Goal: Navigation & Orientation: Find specific page/section

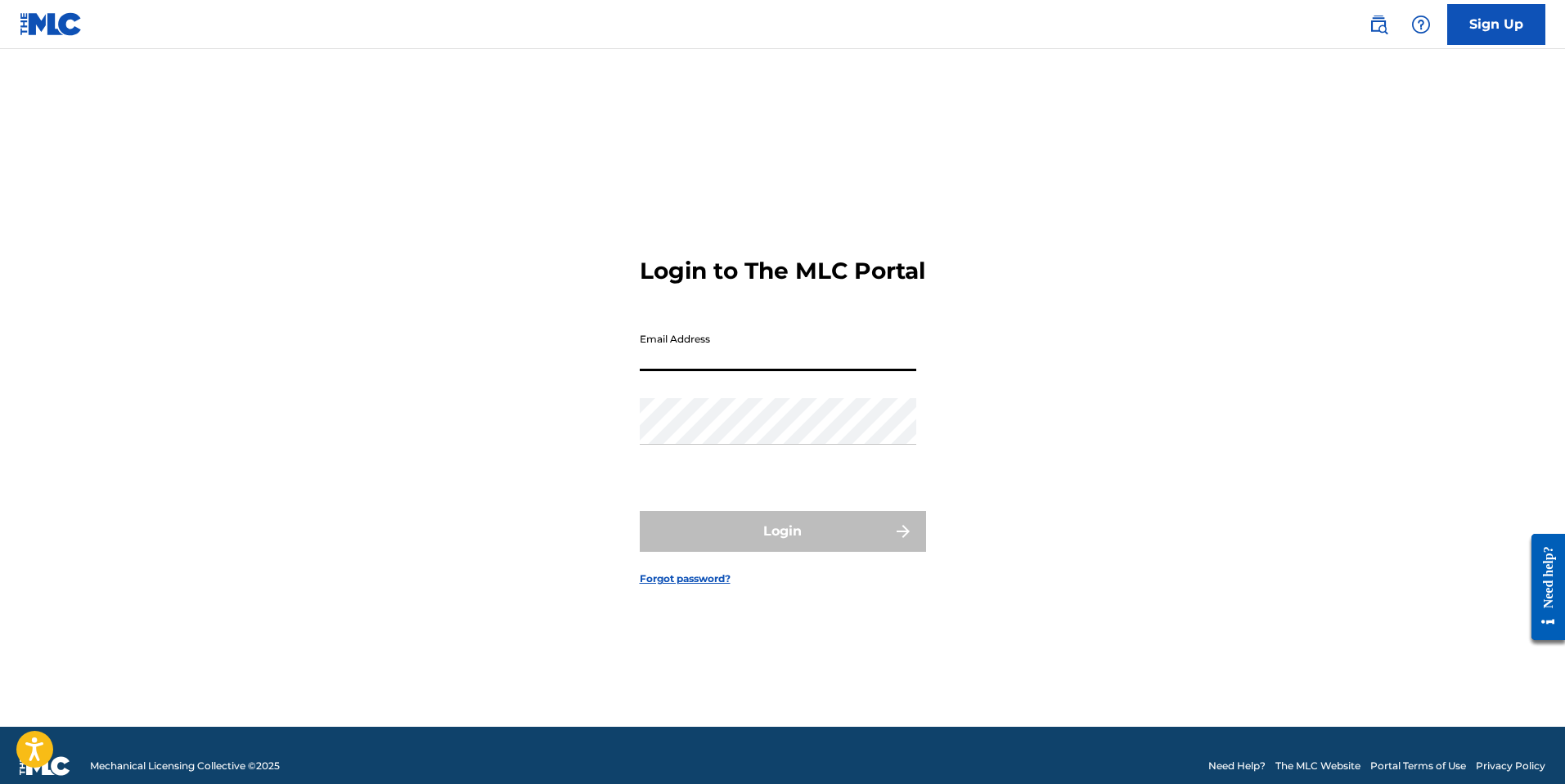
click at [784, 361] on input "Email Address" at bounding box center [778, 348] width 277 height 47
type input "[EMAIL_ADDRESS][DOMAIN_NAME]"
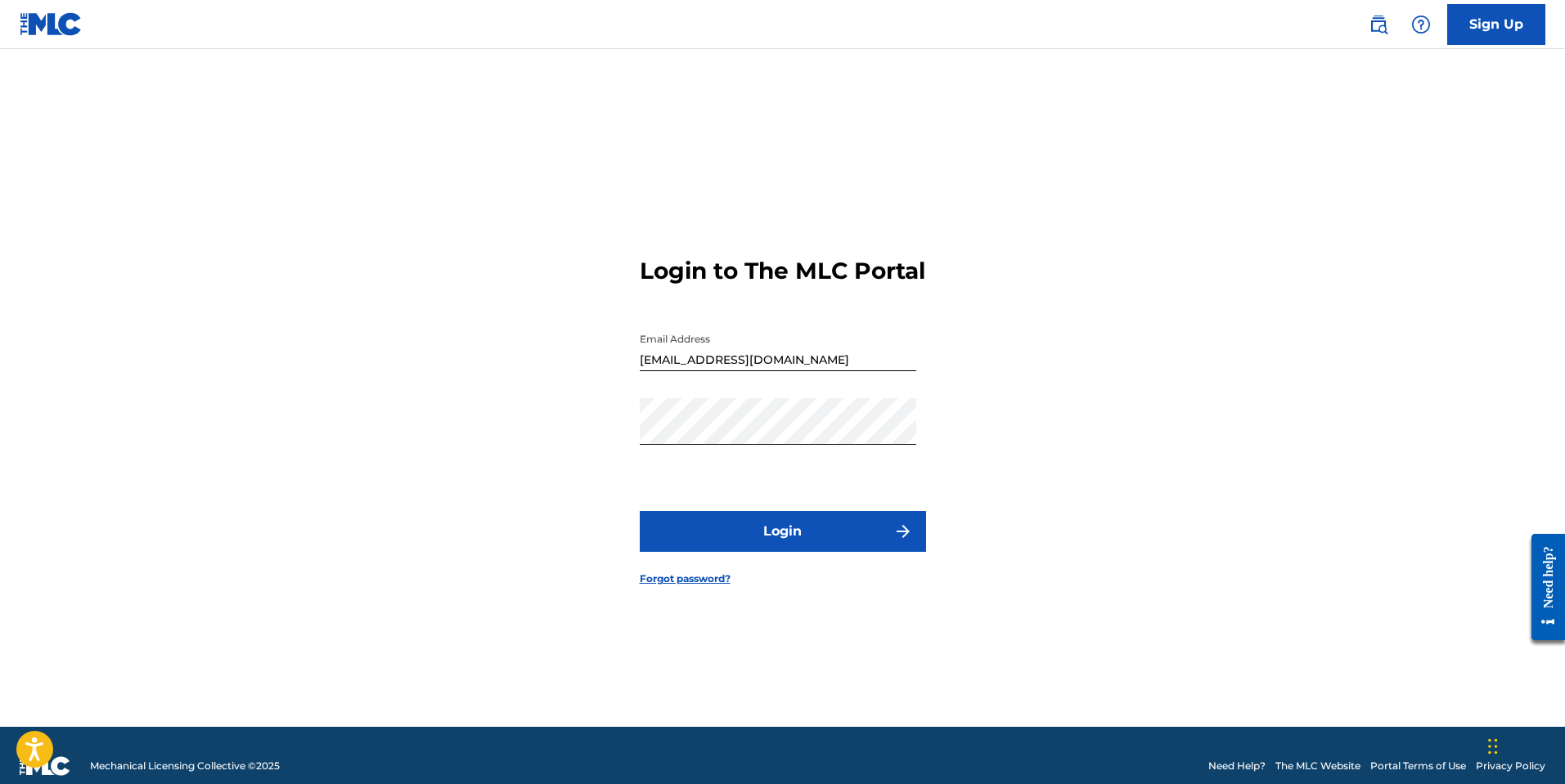
click at [710, 552] on button "Login" at bounding box center [783, 531] width 287 height 41
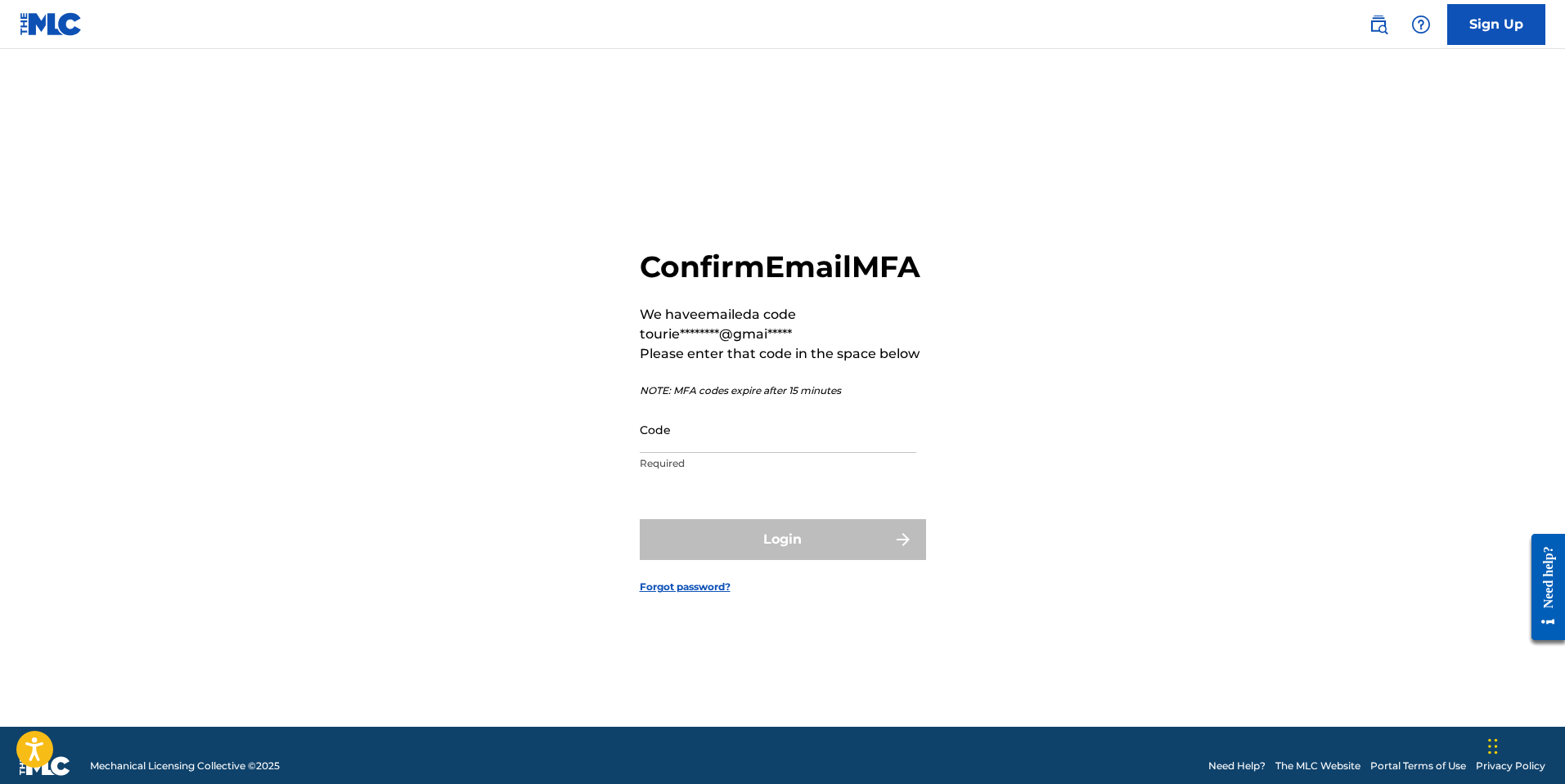
click at [692, 444] on input "Code" at bounding box center [778, 429] width 277 height 47
click at [519, 427] on div "Confirm Email MFA We have emailed a code to urie********@gmai***** Please enter…" at bounding box center [782, 409] width 1146 height 637
click at [696, 453] on input "Code" at bounding box center [778, 429] width 277 height 47
paste input "819981"
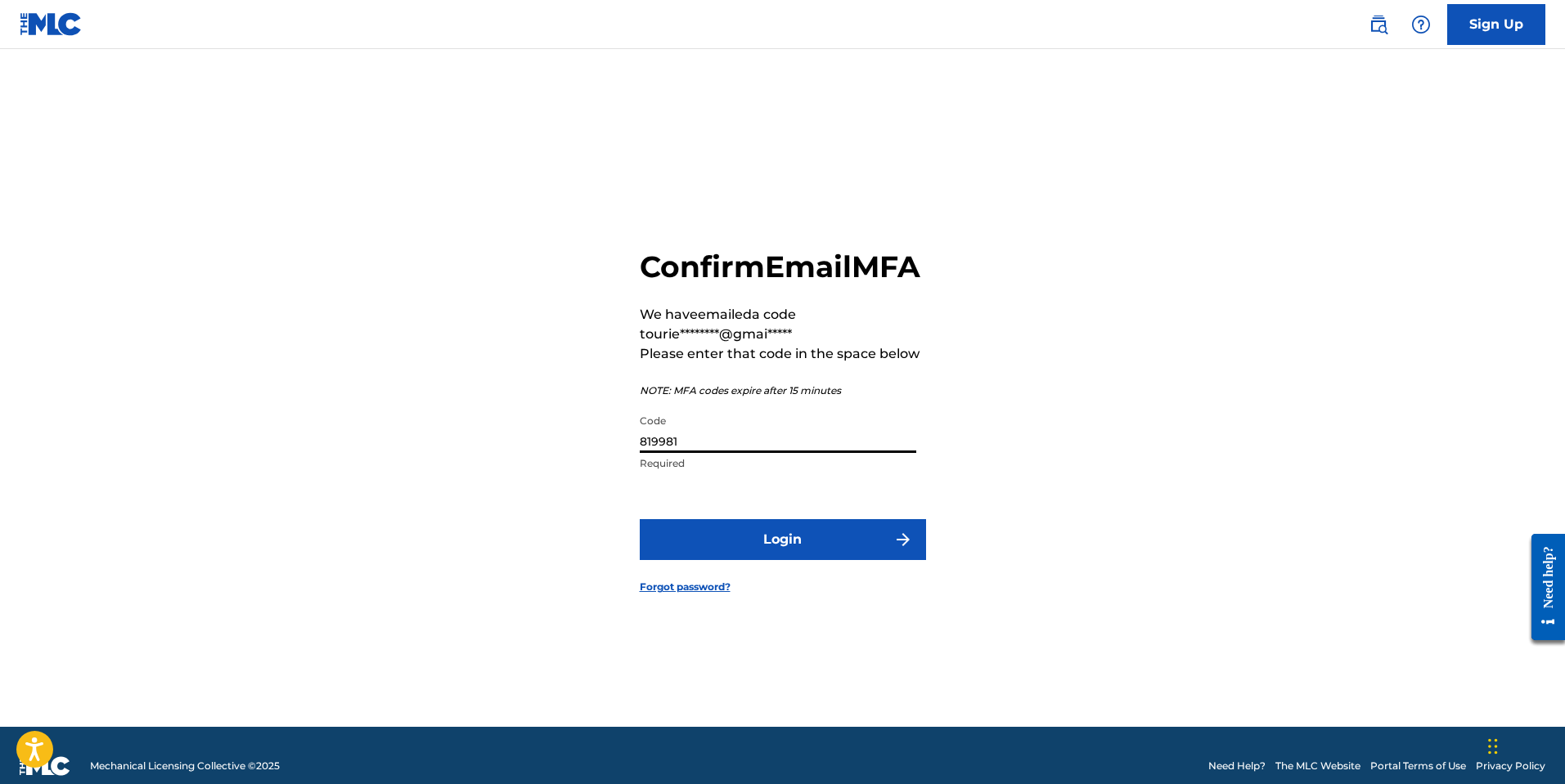
type input "819981"
click at [734, 560] on button "Login" at bounding box center [783, 539] width 287 height 41
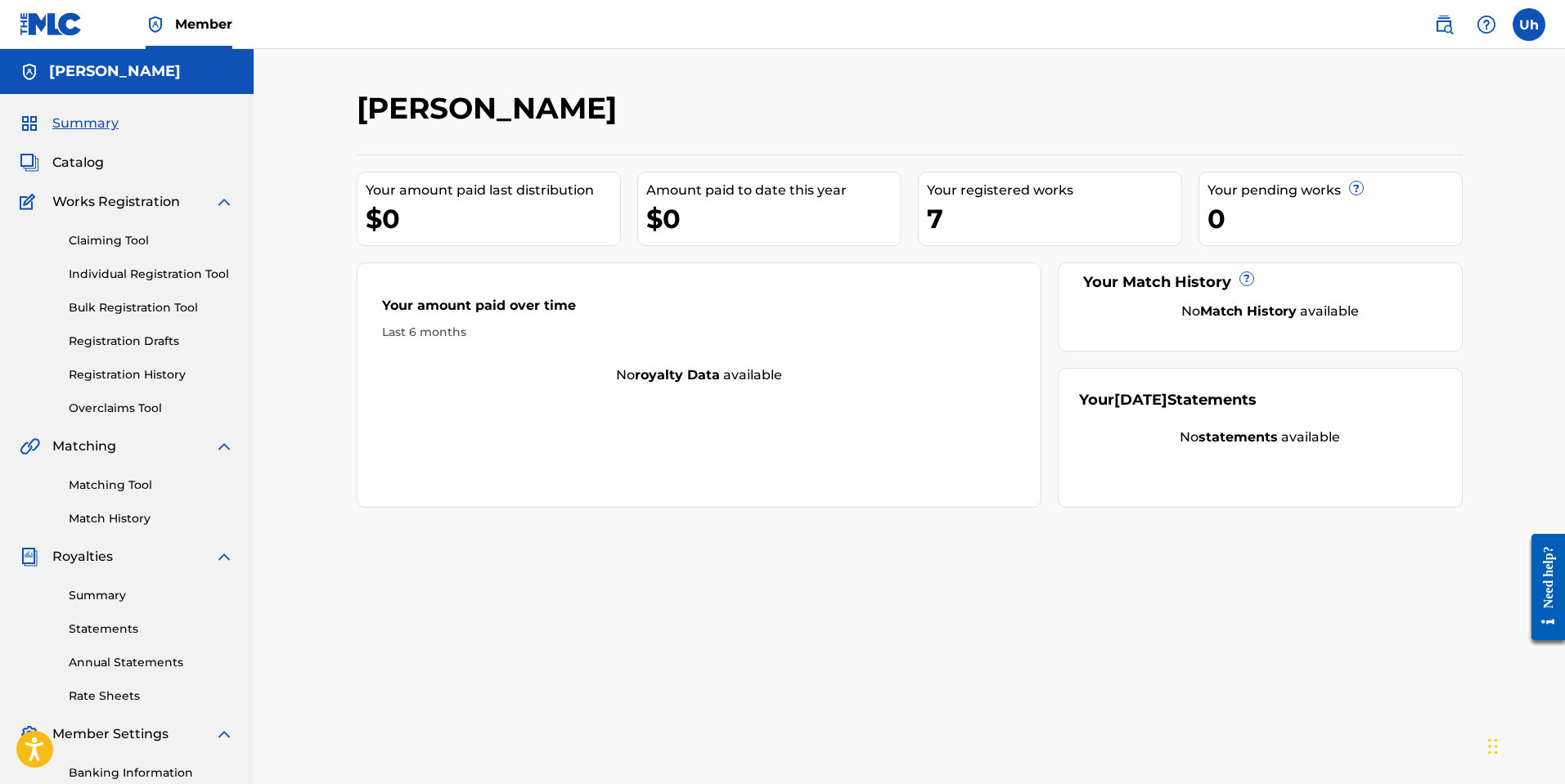
click at [982, 213] on div "7" at bounding box center [1054, 219] width 255 height 37
click at [989, 193] on div "Your registered works" at bounding box center [1054, 191] width 255 height 20
drag, startPoint x: 954, startPoint y: 213, endPoint x: 911, endPoint y: 199, distance: 45.2
click at [910, 199] on div "Your amount paid last distribution $0 Amount paid to date this year $0 Your reg…" at bounding box center [910, 330] width 1107 height 353
click at [895, 168] on div "Your amount paid last distribution $0 Amount paid to date this year $0 Your reg…" at bounding box center [910, 330] width 1107 height 353
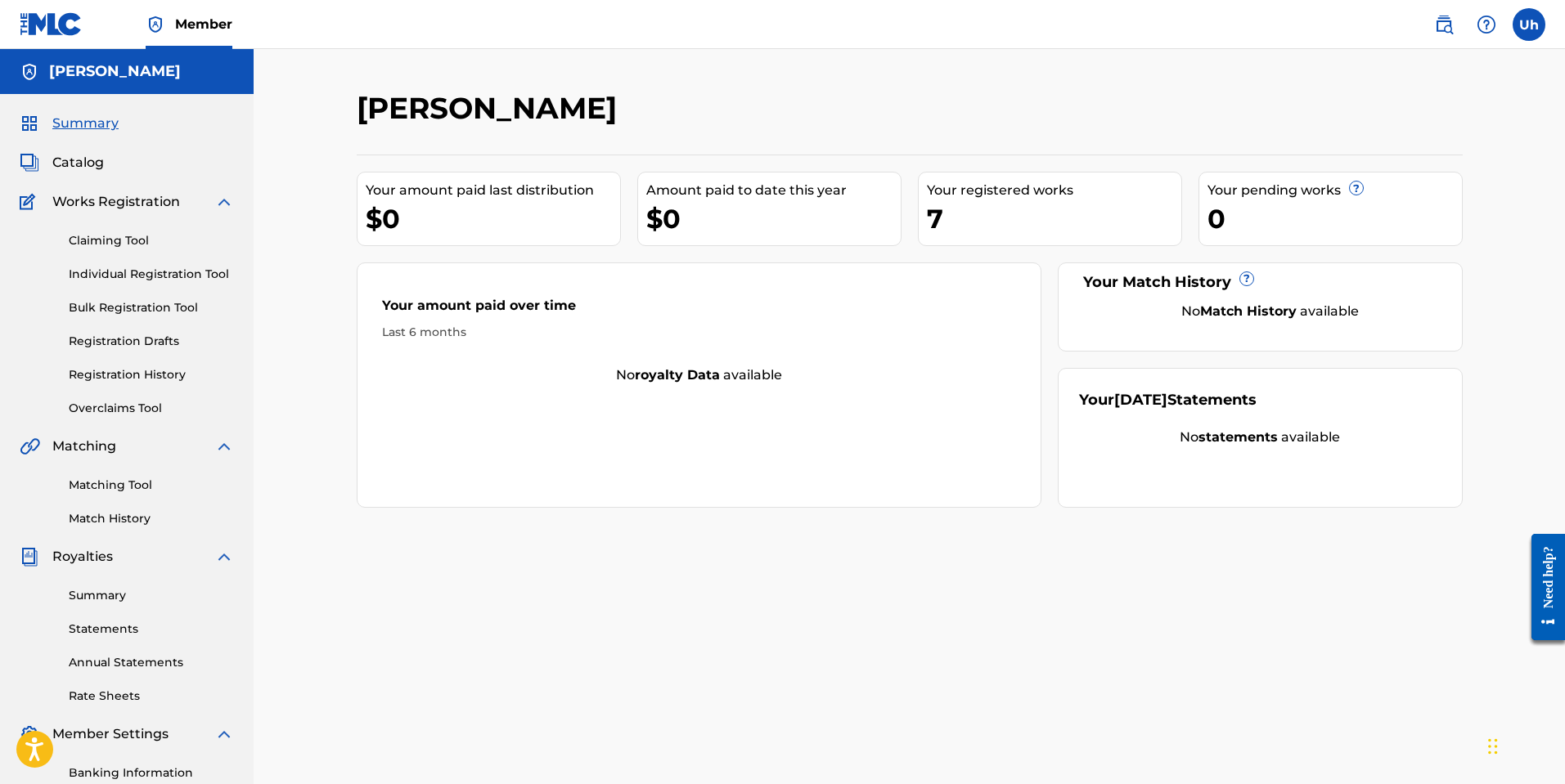
click at [150, 277] on link "Individual Registration Tool" at bounding box center [151, 274] width 165 height 17
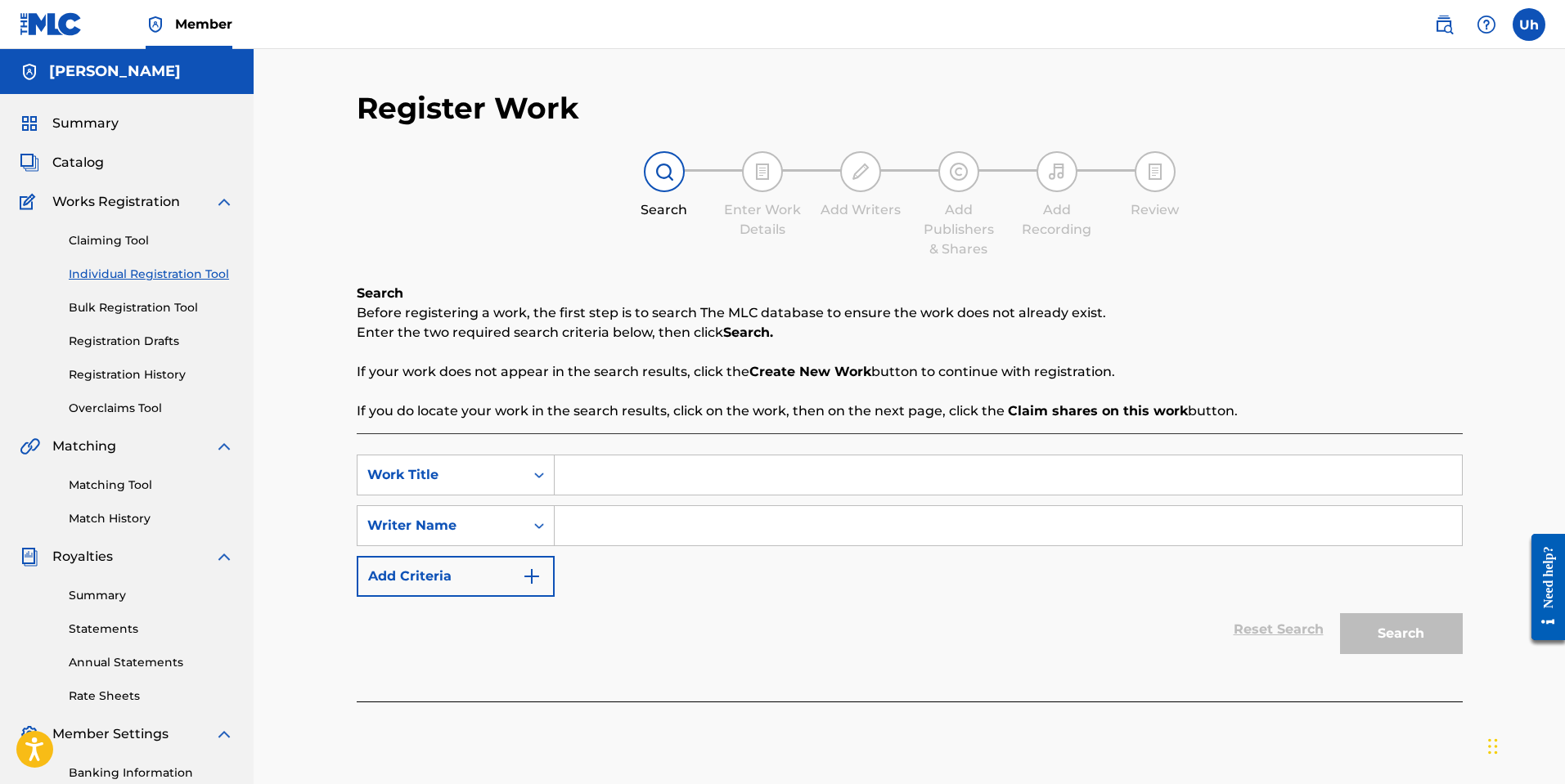
click at [116, 244] on link "Claiming Tool" at bounding box center [151, 241] width 165 height 17
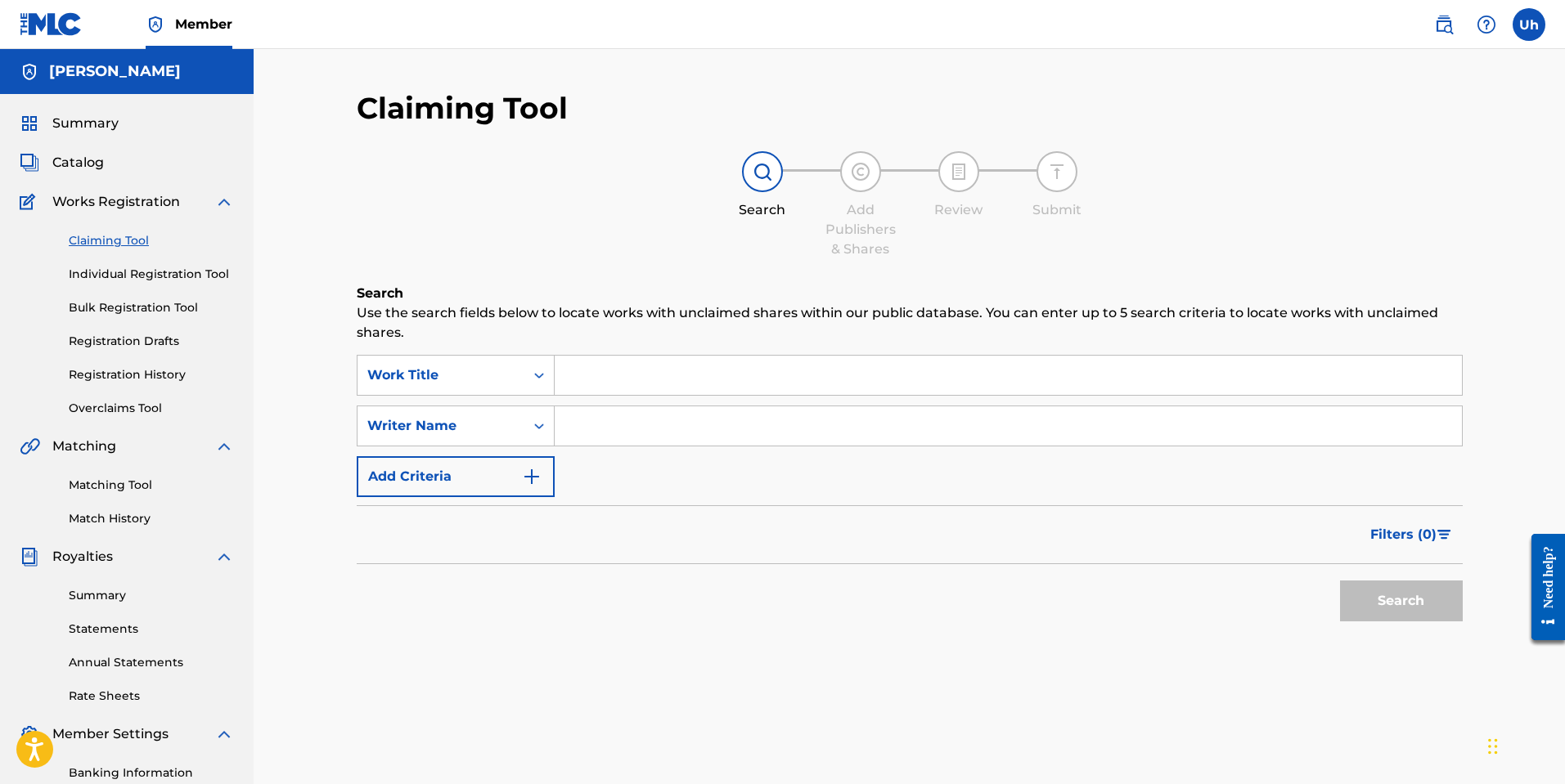
click at [130, 276] on link "Individual Registration Tool" at bounding box center [151, 274] width 165 height 17
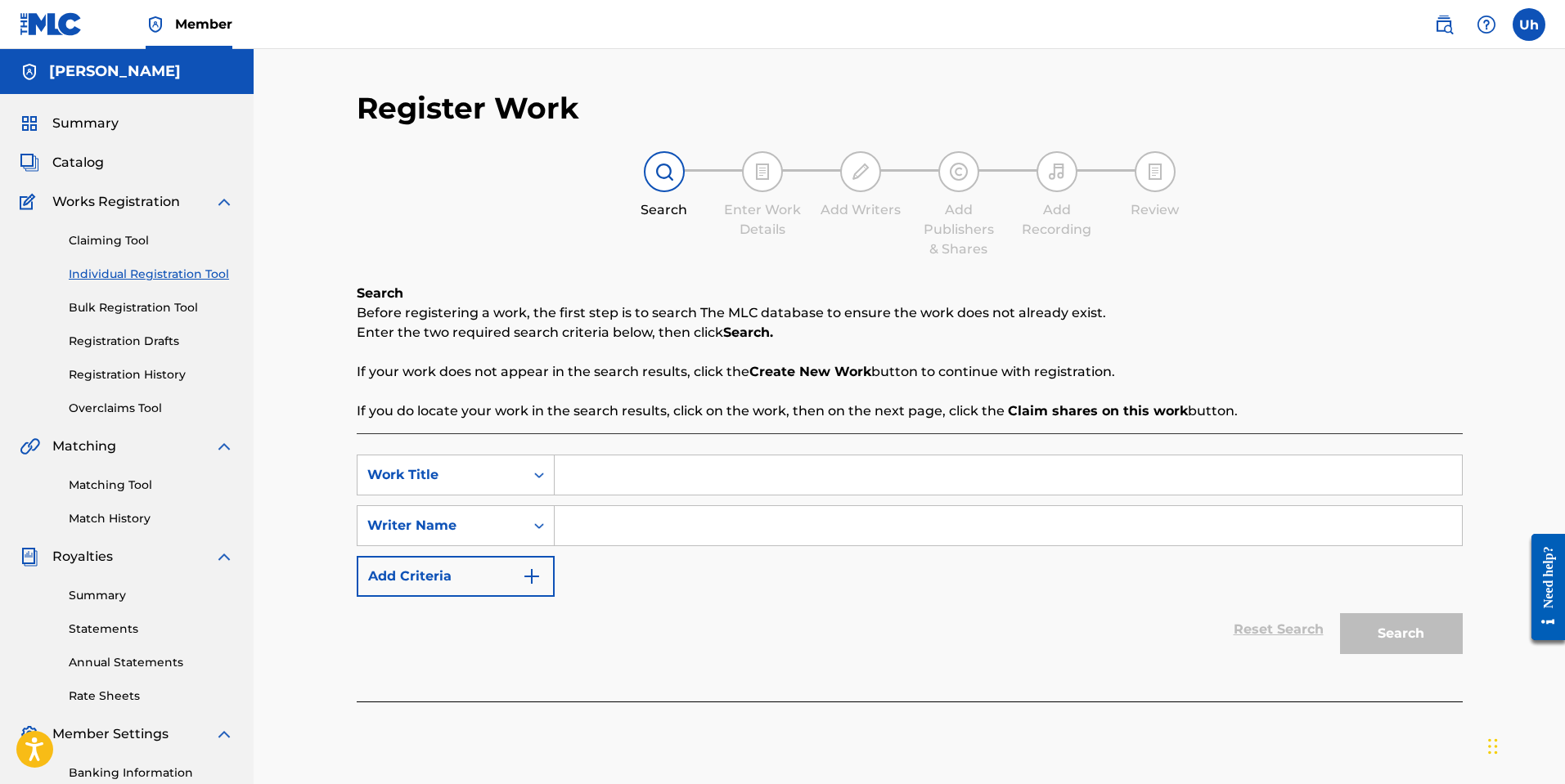
click at [96, 158] on span "Catalog" at bounding box center [78, 163] width 51 height 20
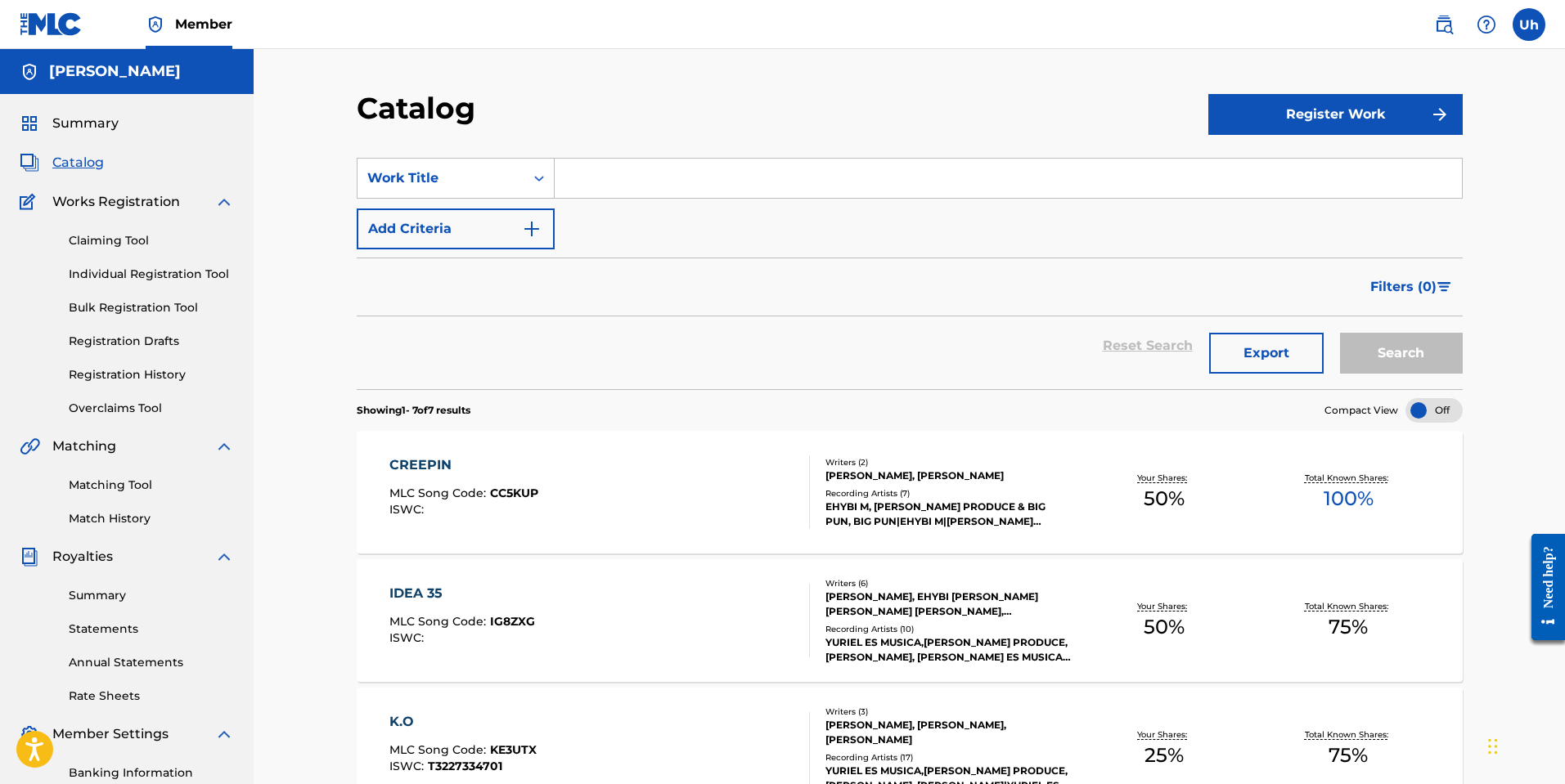
click at [110, 120] on span "Summary" at bounding box center [85, 124] width 67 height 20
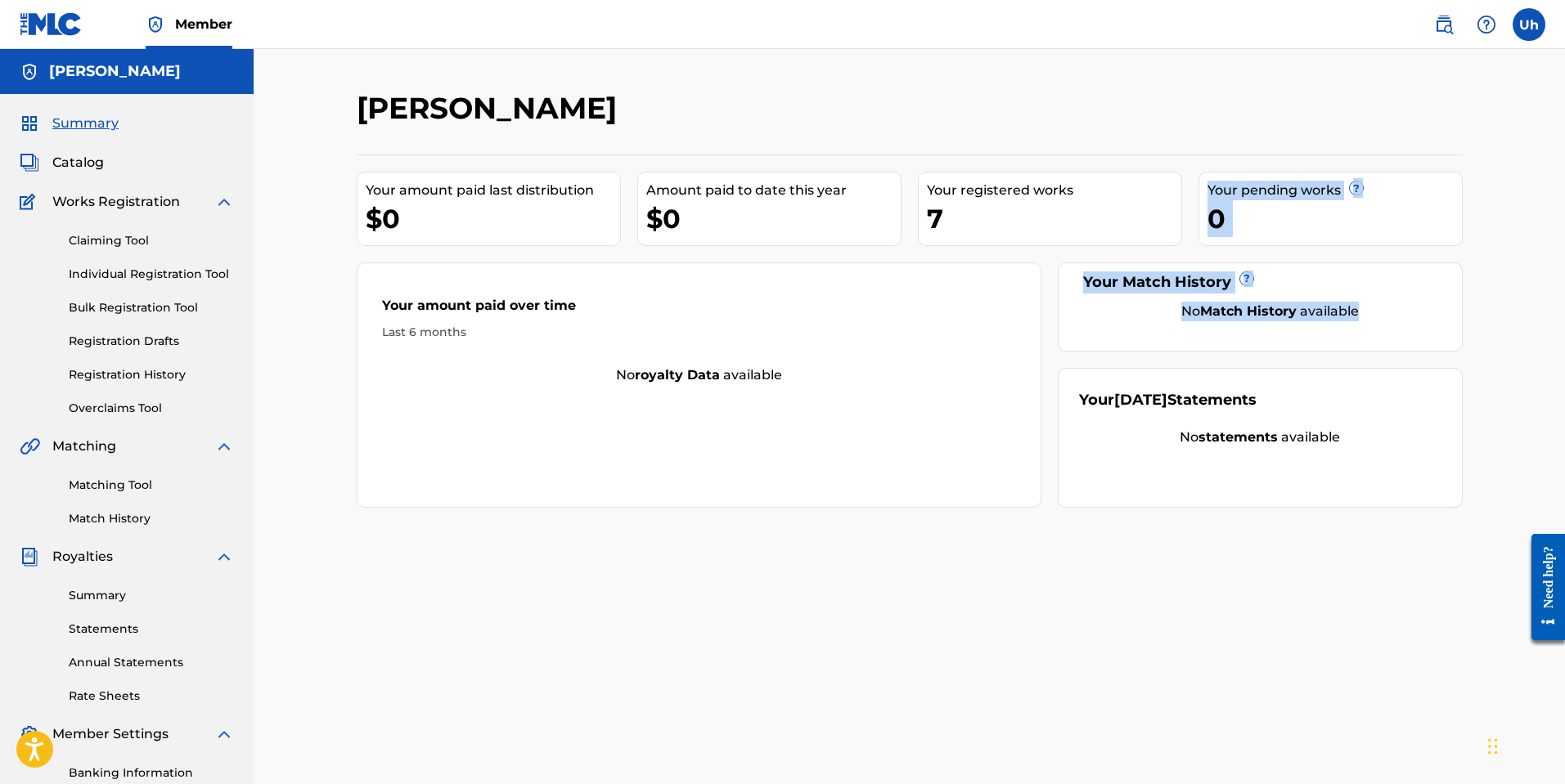
drag, startPoint x: 1418, startPoint y: 318, endPoint x: 1069, endPoint y: 244, distance: 356.8
click at [1069, 244] on div "Your amount paid last distribution $0 Amount paid to date this year $0 Your reg…" at bounding box center [910, 330] width 1107 height 353
